Goal: Information Seeking & Learning: Learn about a topic

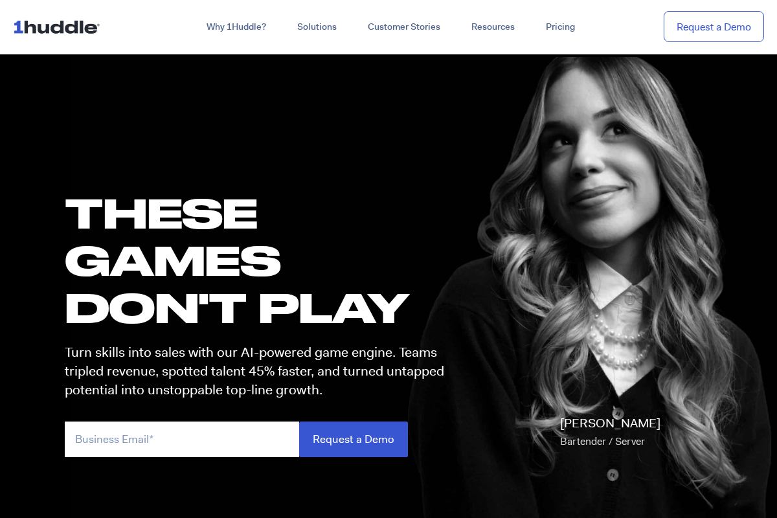
scroll to position [648, 0]
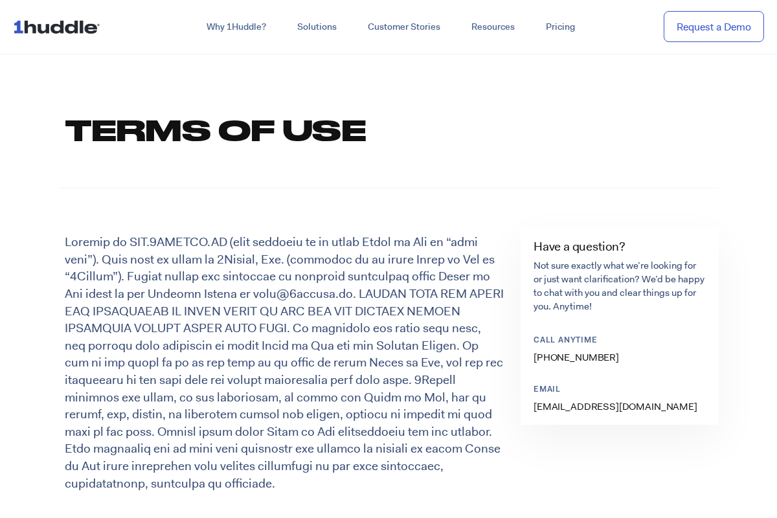
scroll to position [648, 0]
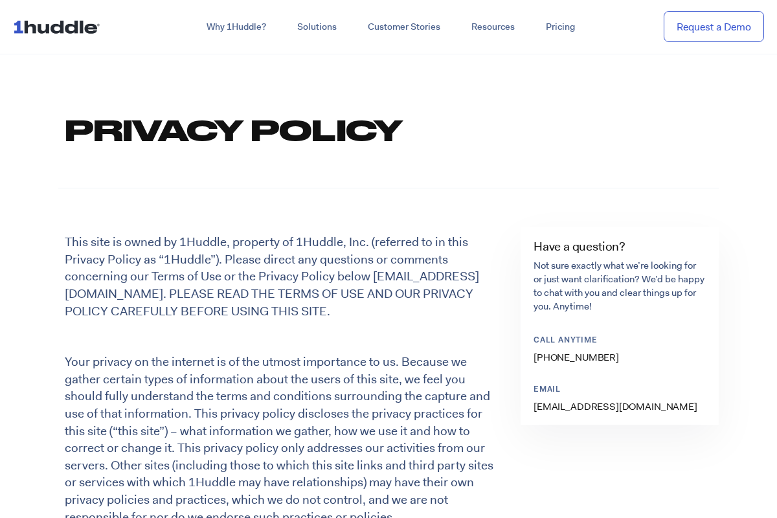
scroll to position [648, 0]
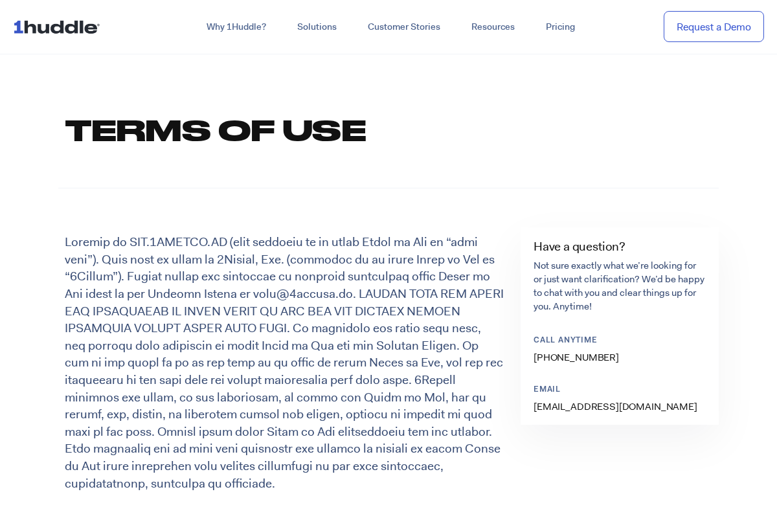
scroll to position [648, 0]
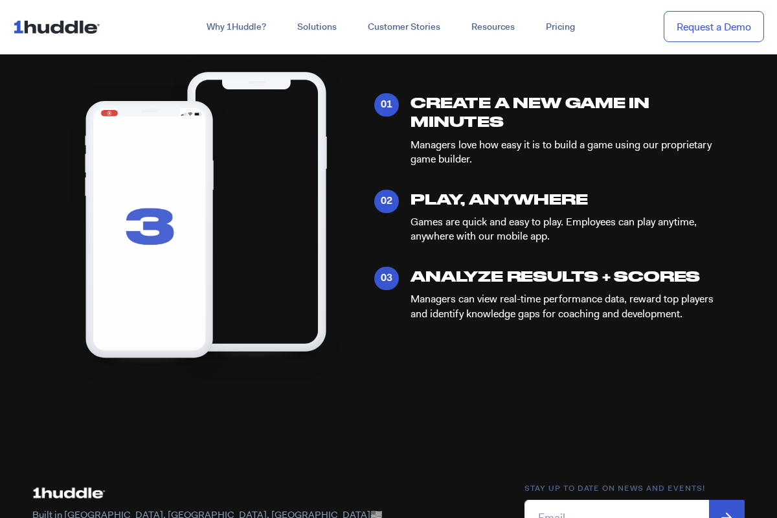
scroll to position [656, 0]
